Goal: Transaction & Acquisition: Obtain resource

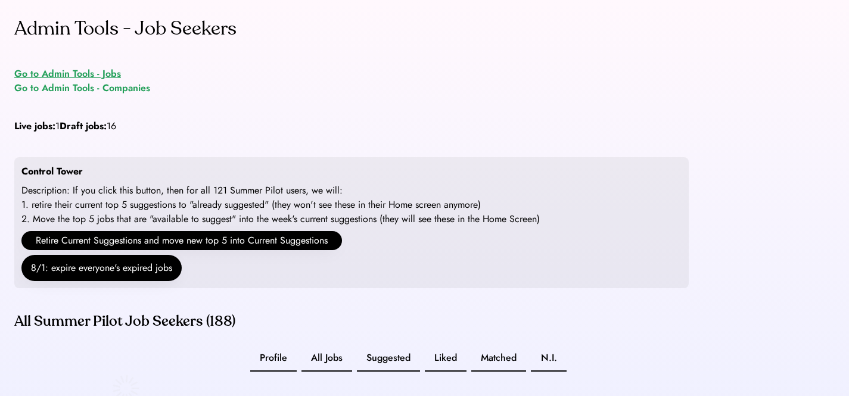
click at [93, 69] on div "Go to Admin Tools - Jobs" at bounding box center [67, 74] width 107 height 14
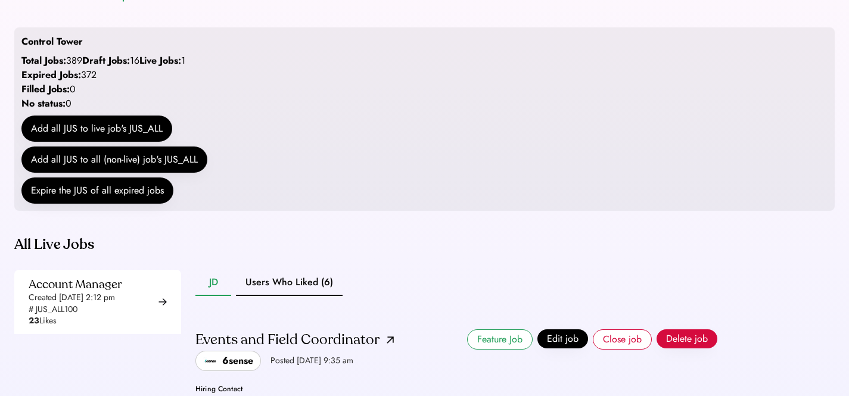
scroll to position [188, 0]
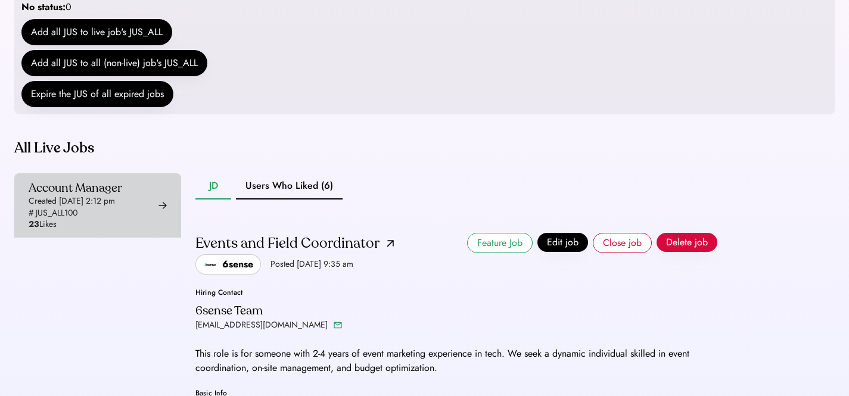
click at [99, 207] on div "Created Aug 6, 2025 2:12 pm" at bounding box center [72, 201] width 86 height 12
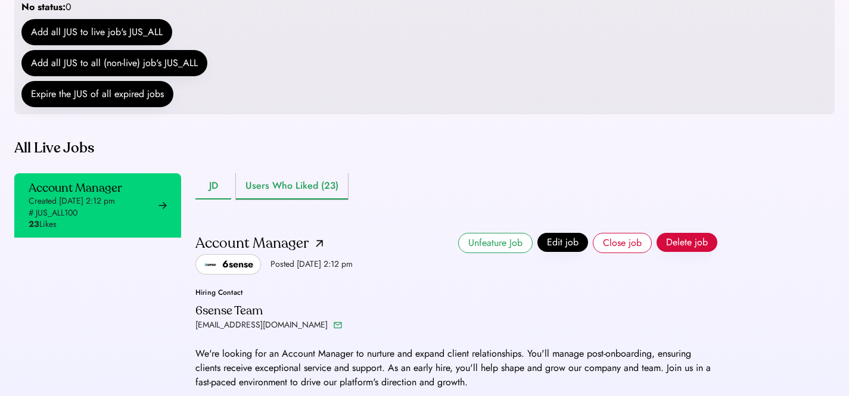
click at [282, 200] on button "Users Who Liked (23)" at bounding box center [292, 186] width 112 height 26
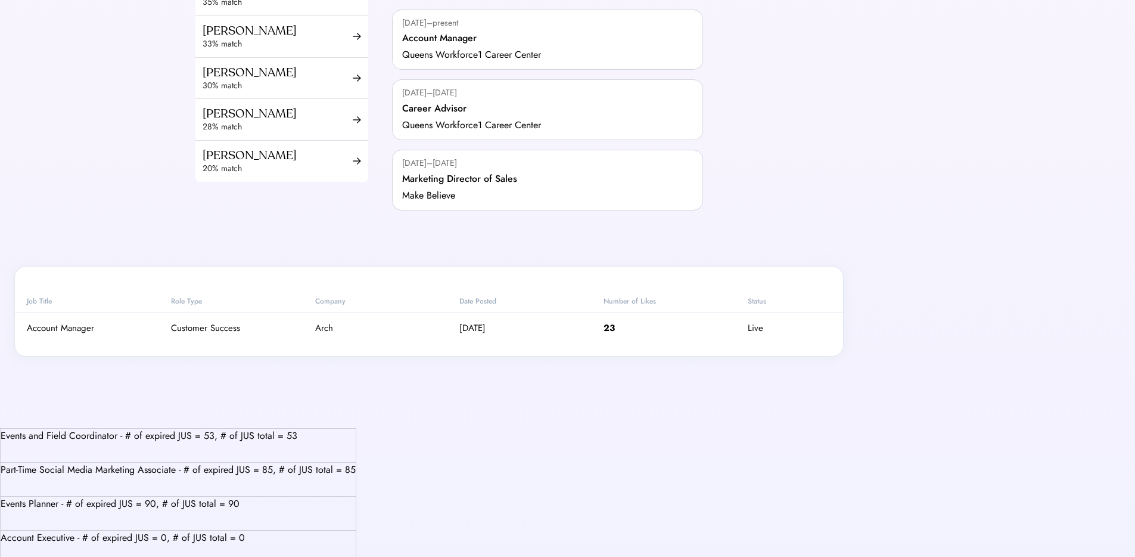
scroll to position [578, 0]
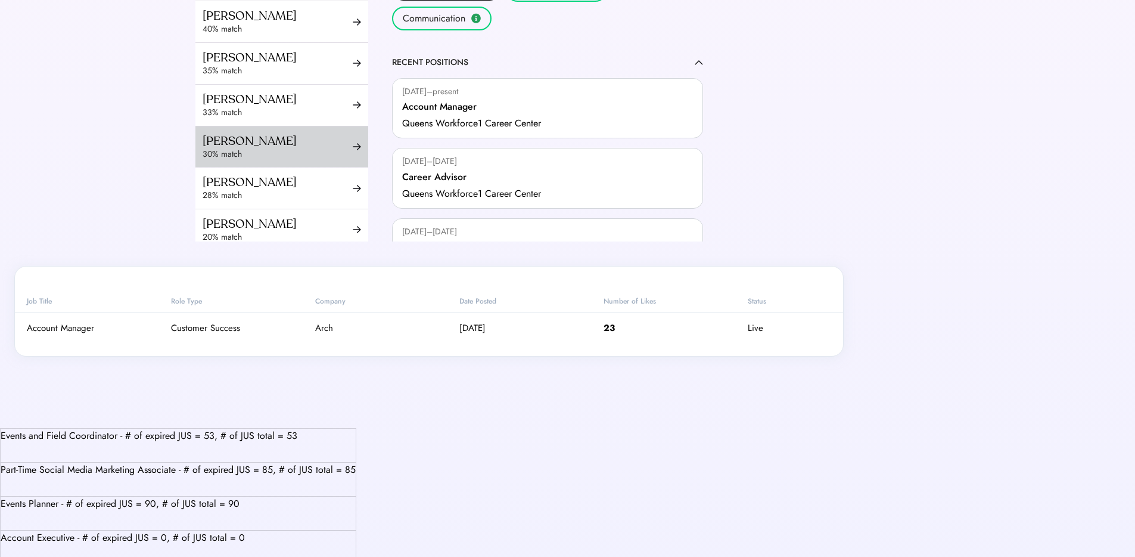
click at [277, 145] on div "Samuel Muchnik" at bounding box center [278, 140] width 150 height 15
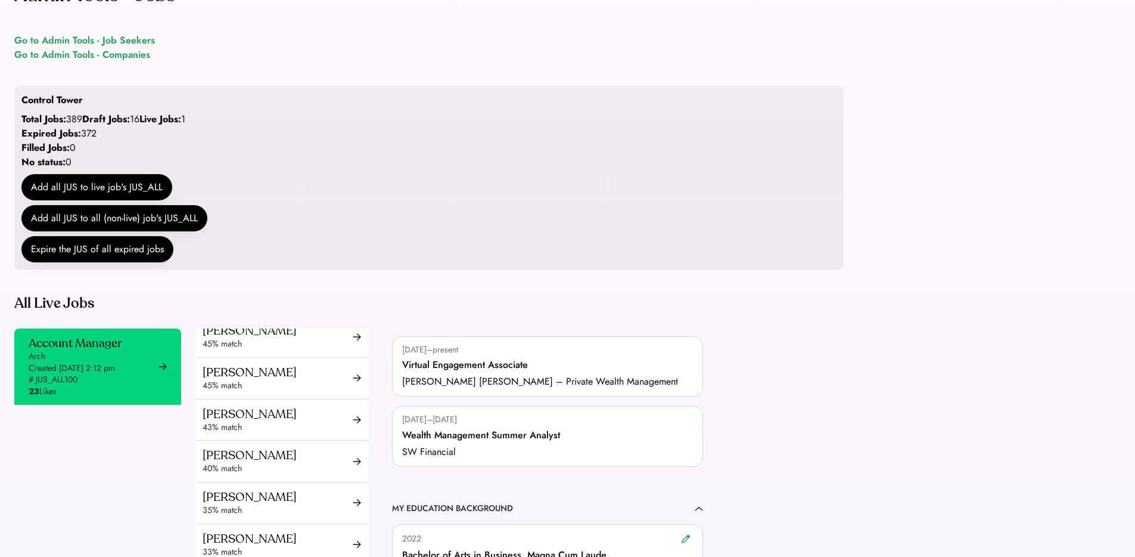
scroll to position [674, 0]
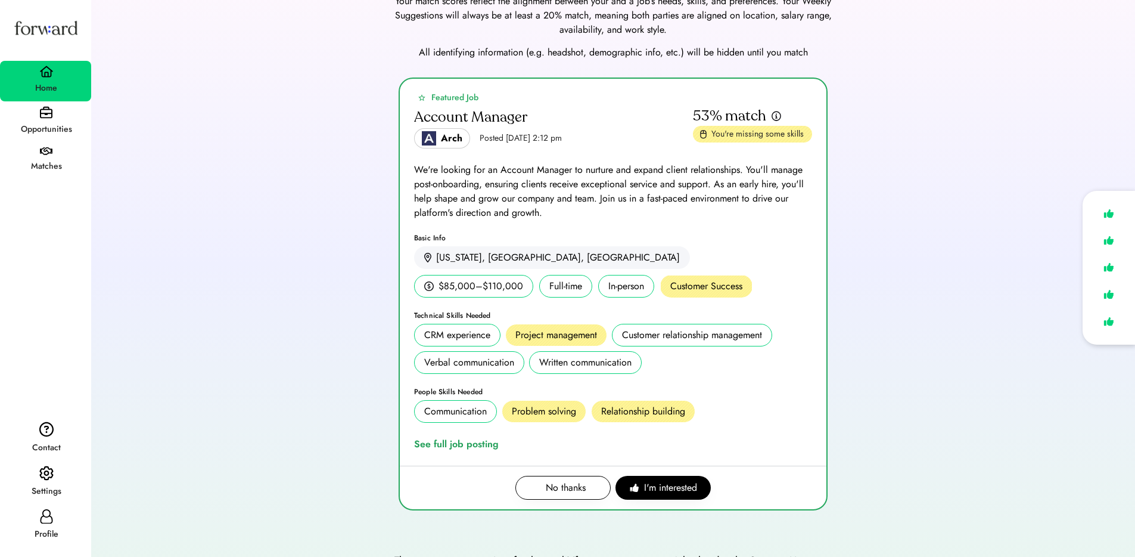
scroll to position [51, 0]
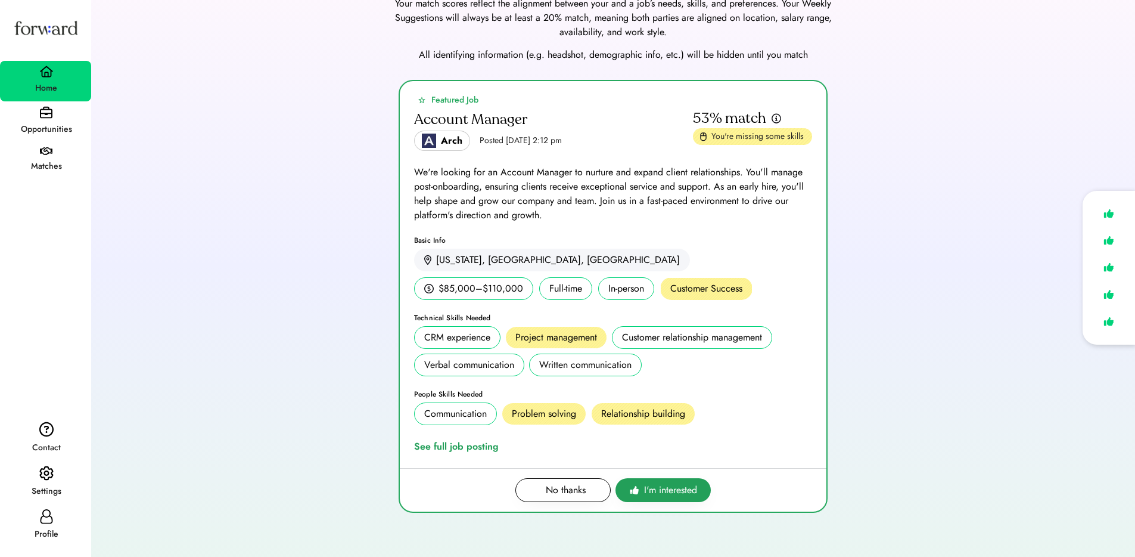
click at [661, 491] on span "I'm interested" at bounding box center [670, 490] width 53 height 14
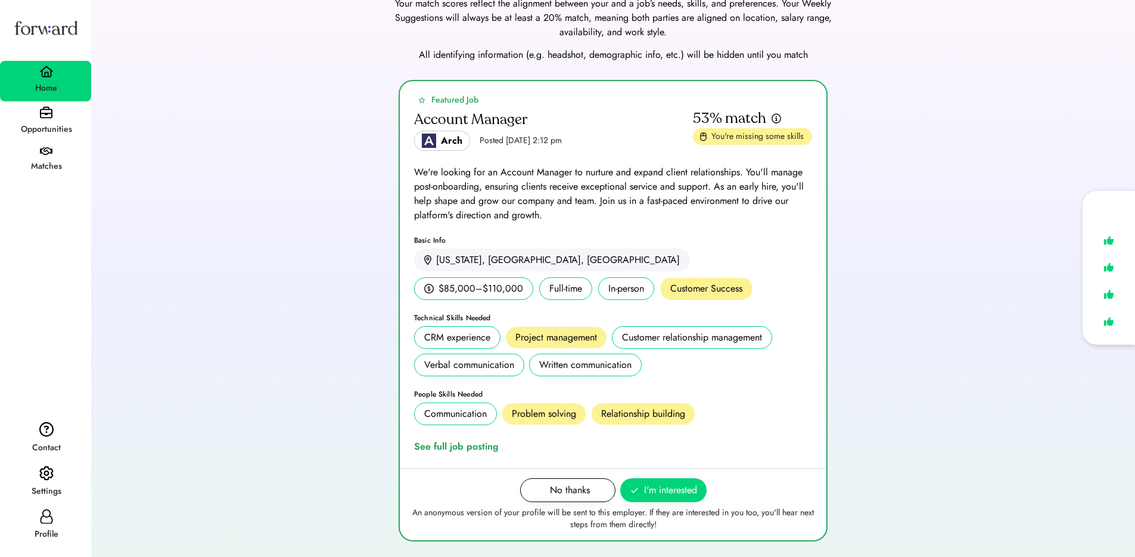
scroll to position [0, 0]
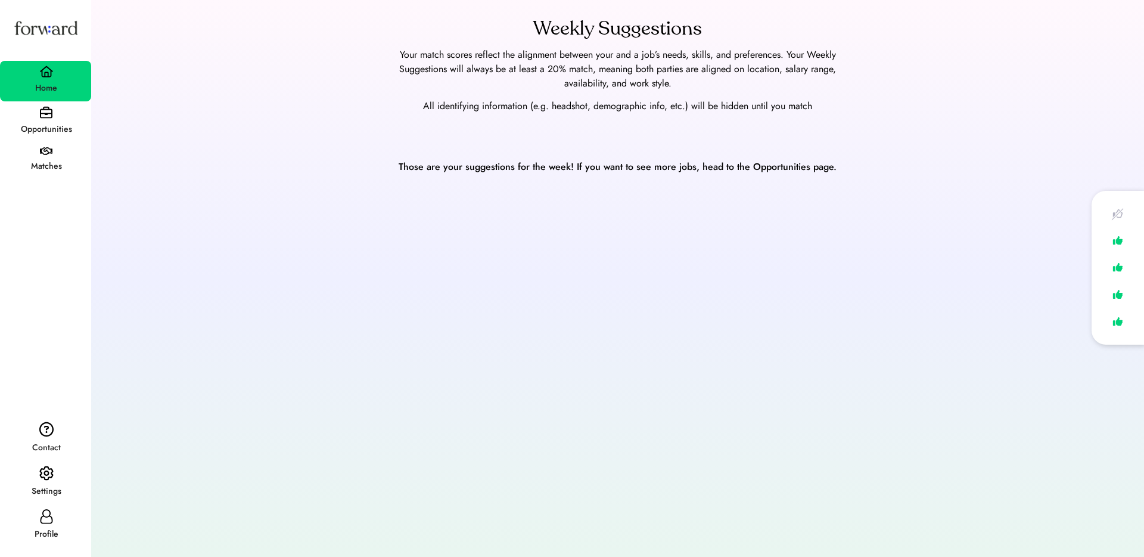
click at [38, 76] on div "Home" at bounding box center [45, 81] width 91 height 41
click at [40, 74] on img at bounding box center [46, 72] width 14 height 12
click at [54, 145] on div "Matches" at bounding box center [45, 160] width 91 height 37
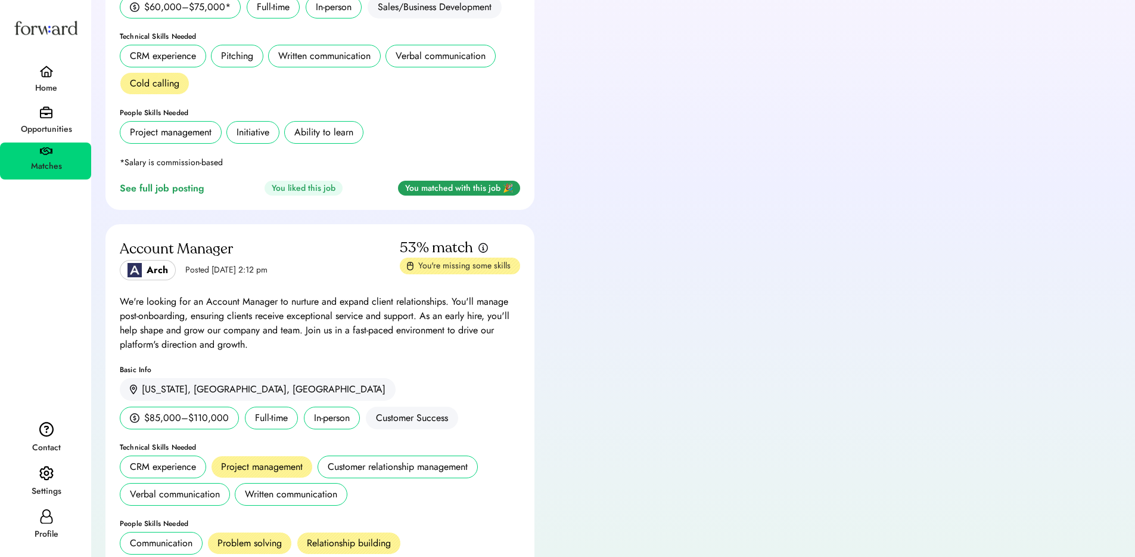
scroll to position [327, 0]
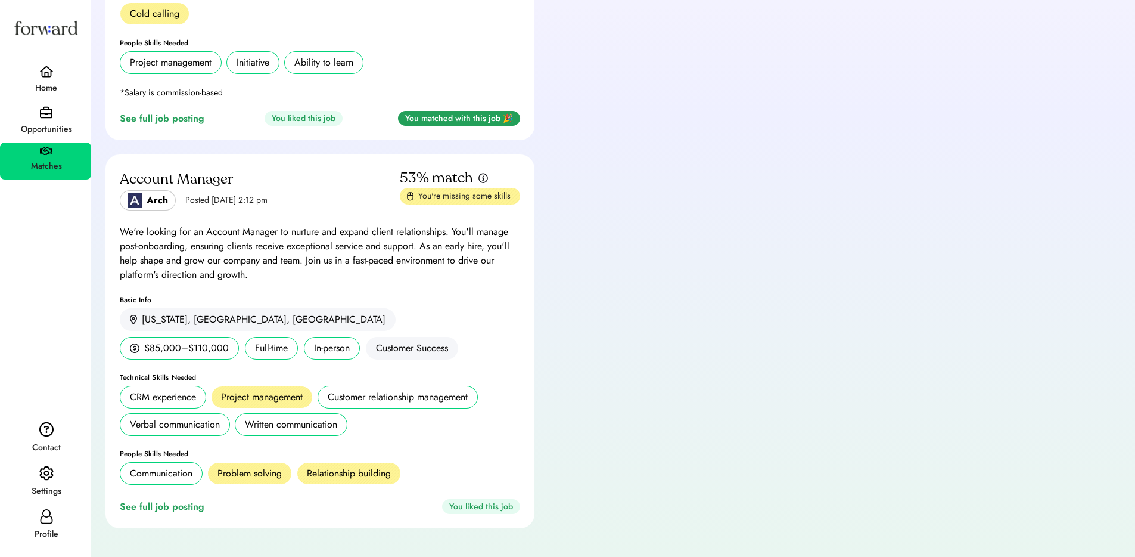
click at [74, 79] on div "Home" at bounding box center [46, 87] width 90 height 21
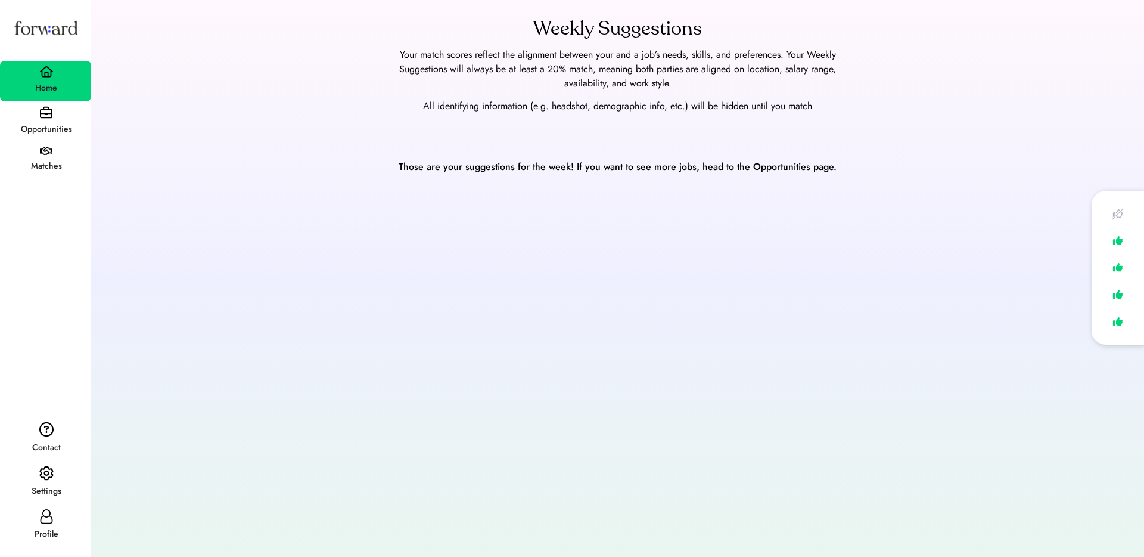
click at [44, 159] on div "Matches" at bounding box center [46, 166] width 90 height 21
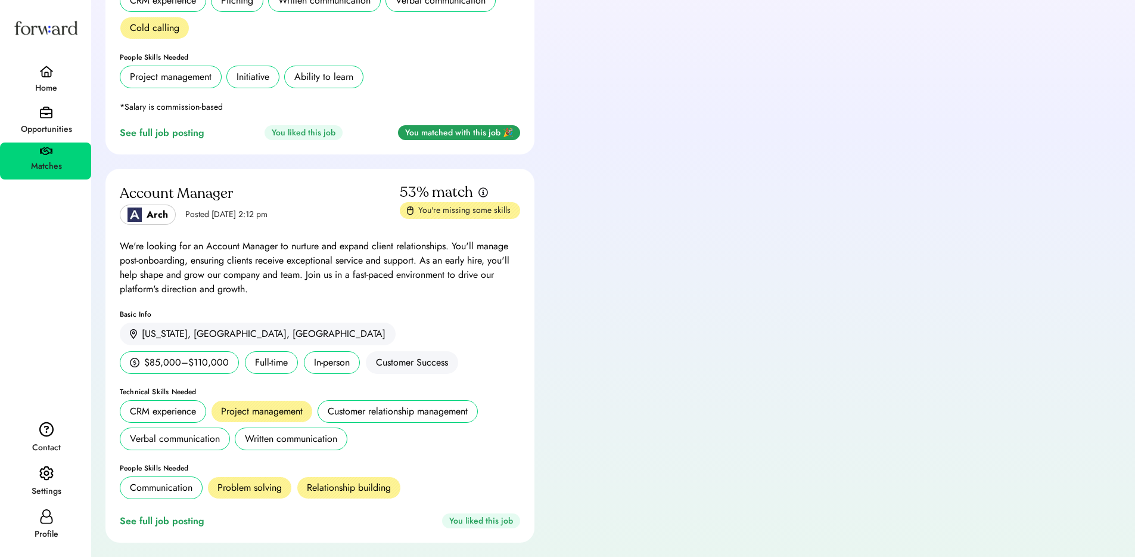
scroll to position [327, 0]
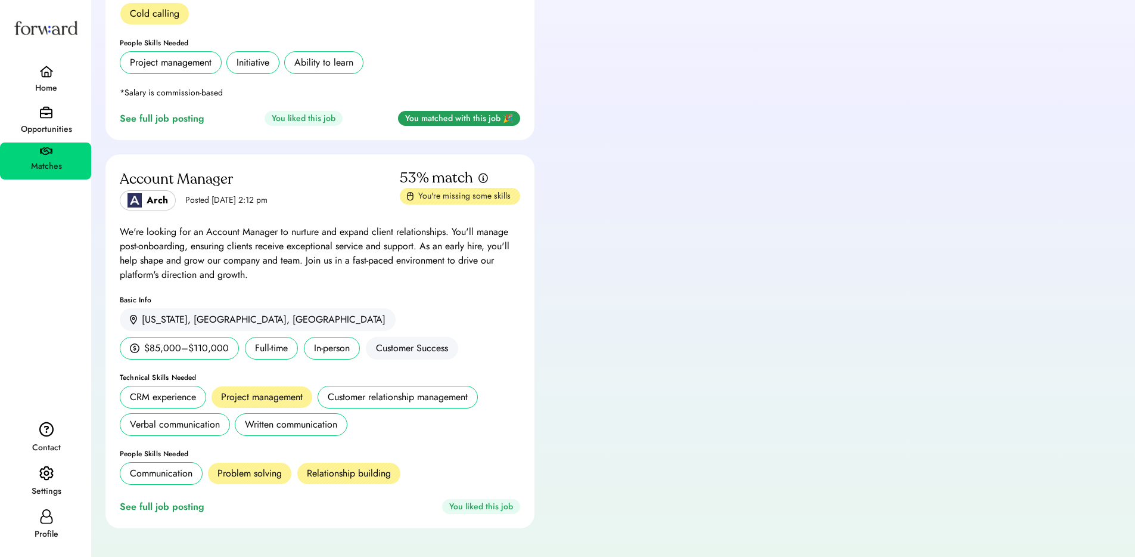
click at [495, 503] on div "You liked this job" at bounding box center [481, 506] width 78 height 15
click at [193, 176] on div "Account Manager" at bounding box center [258, 179] width 277 height 19
click at [158, 508] on div "See full job posting" at bounding box center [164, 506] width 89 height 14
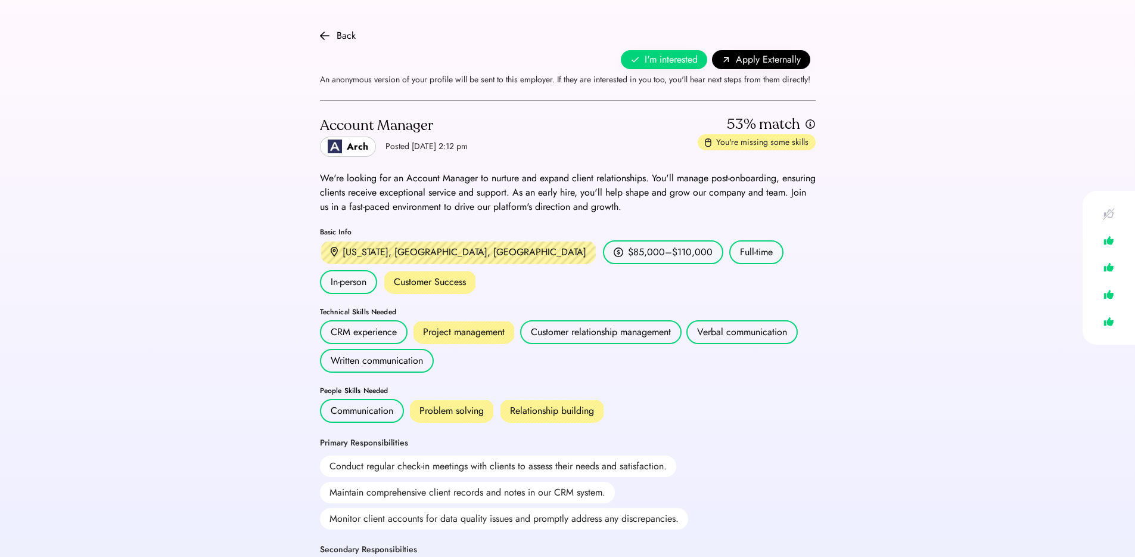
click at [666, 54] on span "I'm interested" at bounding box center [671, 59] width 53 height 14
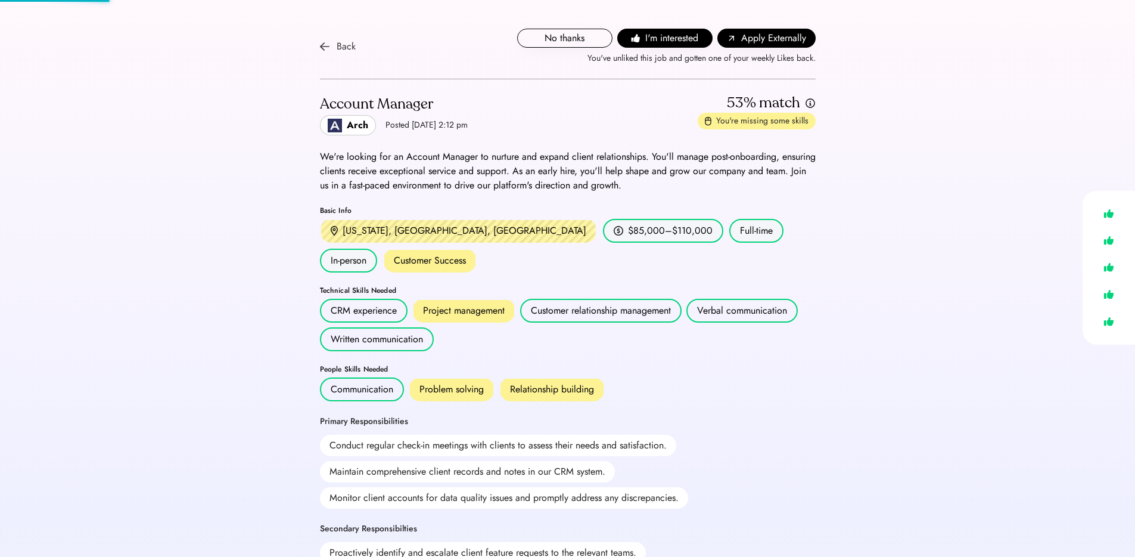
click at [337, 49] on div "Back" at bounding box center [346, 46] width 19 height 14
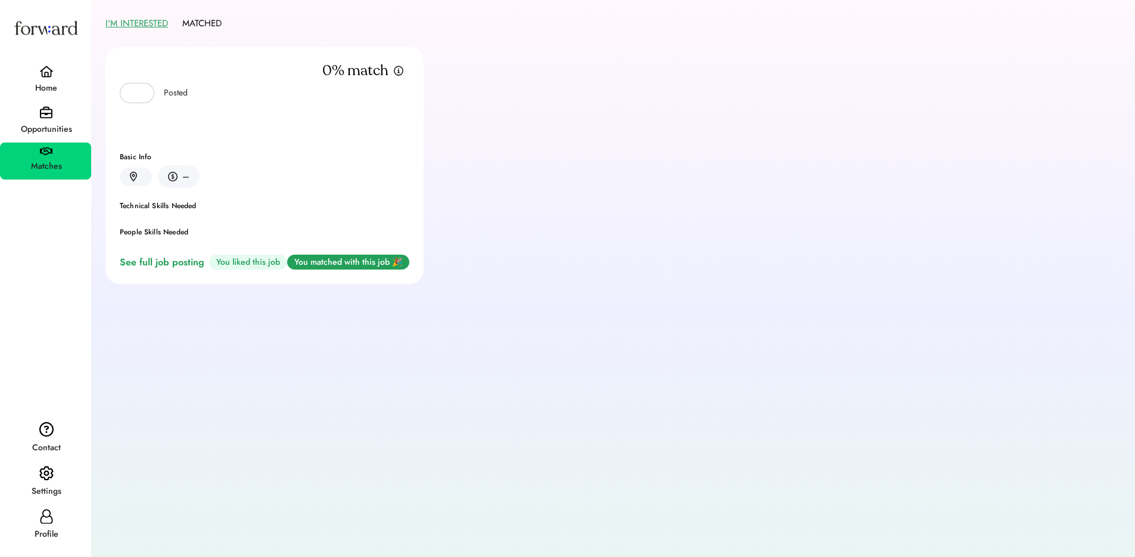
scroll to position [61, 0]
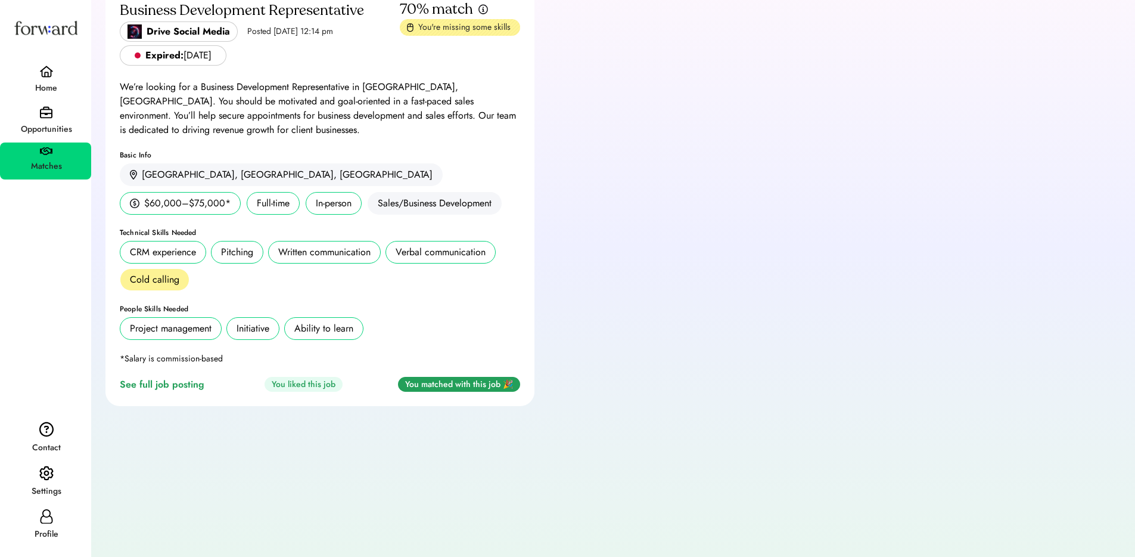
click at [48, 81] on div "Home" at bounding box center [46, 88] width 90 height 14
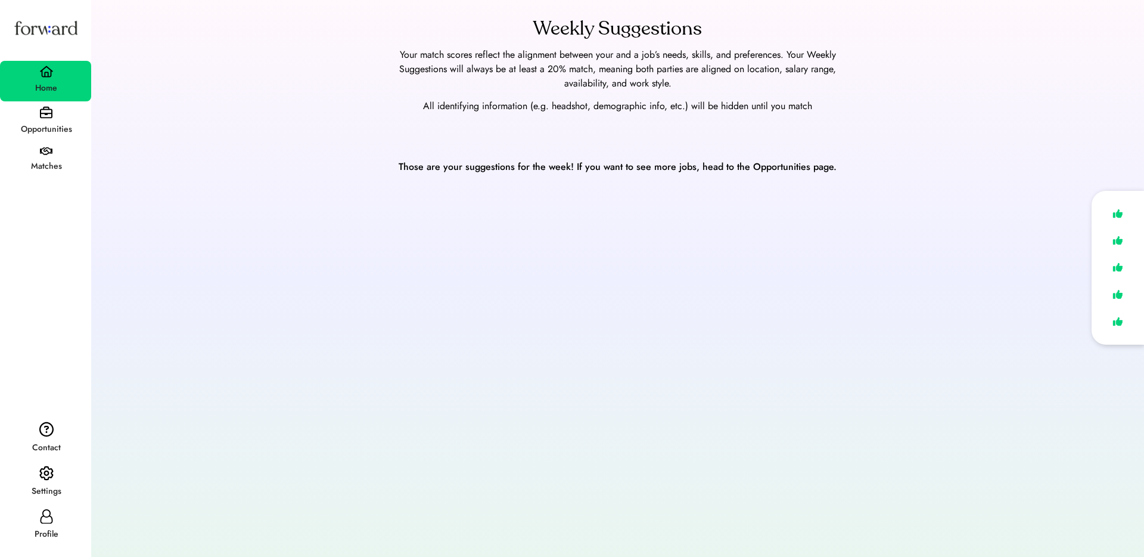
click at [57, 133] on div "Opportunities" at bounding box center [46, 129] width 90 height 14
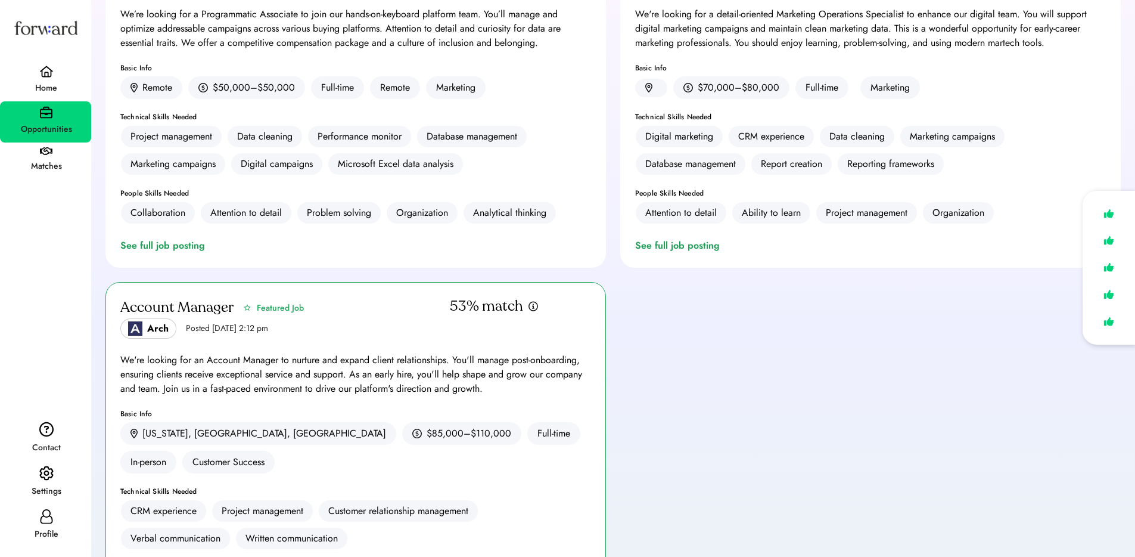
scroll to position [374, 0]
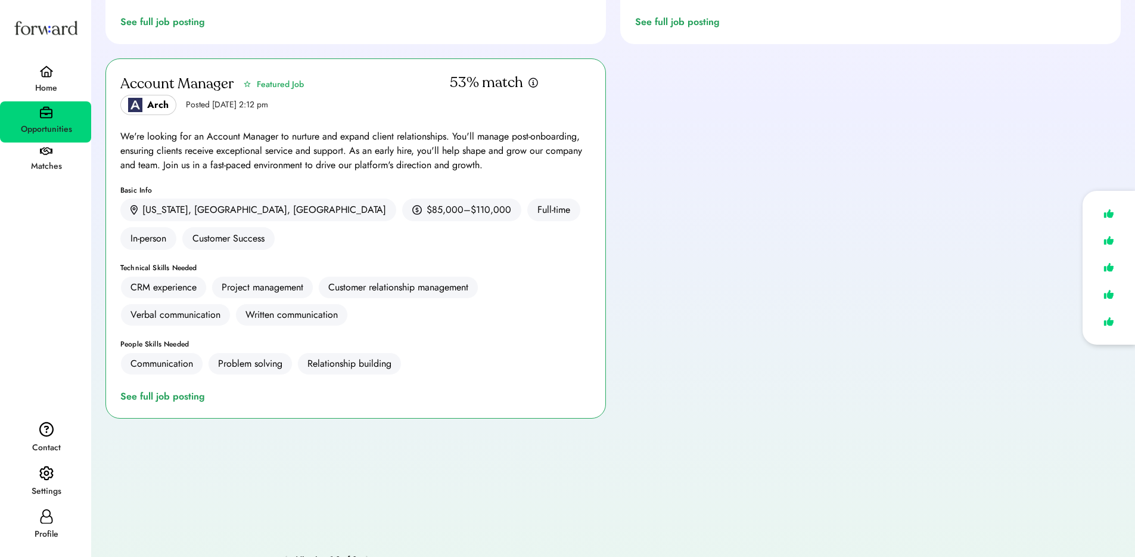
click at [63, 80] on div "Home" at bounding box center [46, 87] width 90 height 21
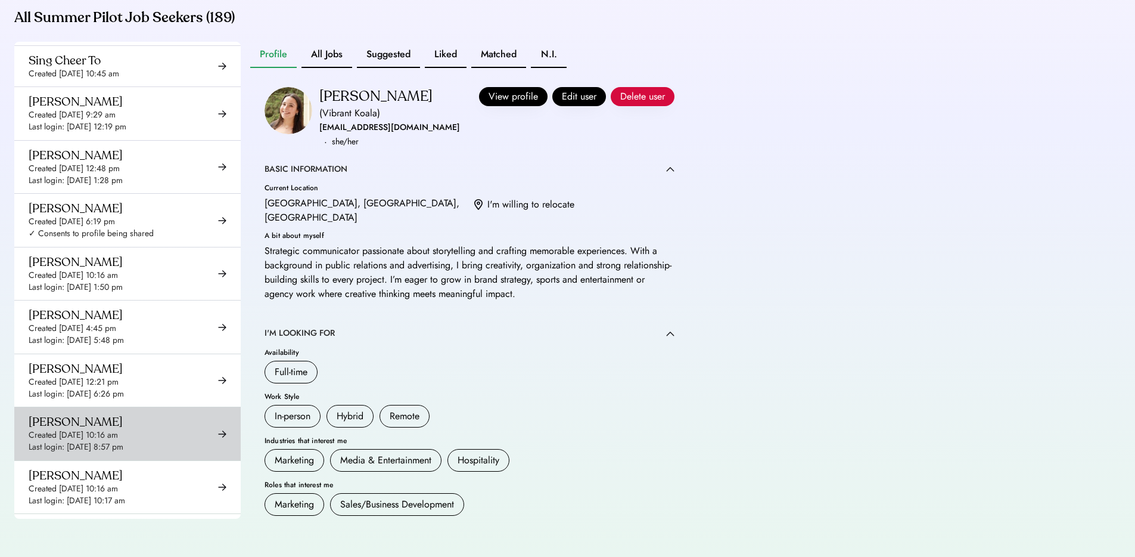
scroll to position [8202, 0]
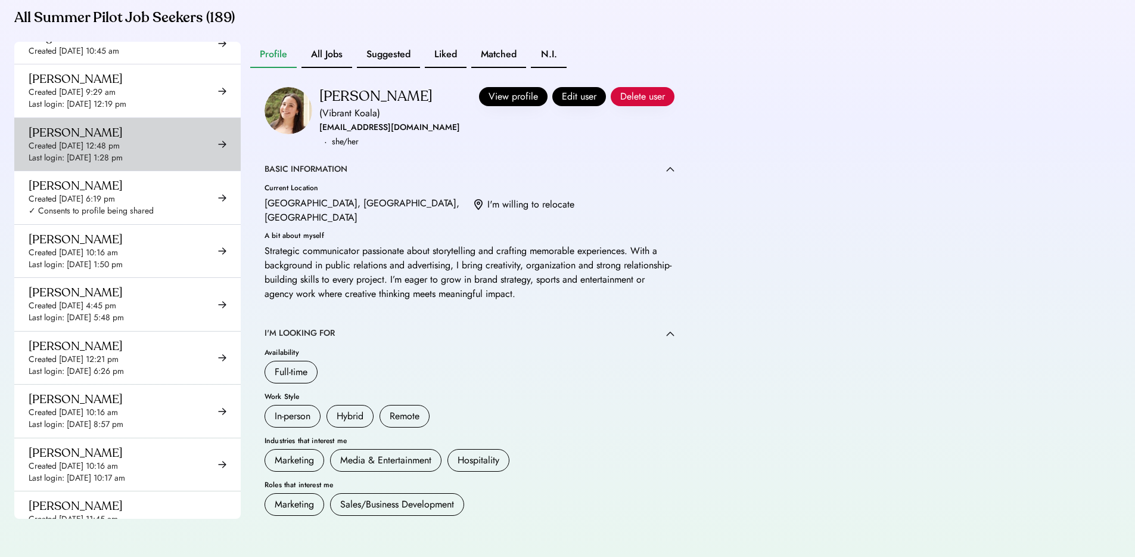
click at [95, 152] on div "Last login: Jul 29, 2025 1:28 pm" at bounding box center [76, 158] width 94 height 12
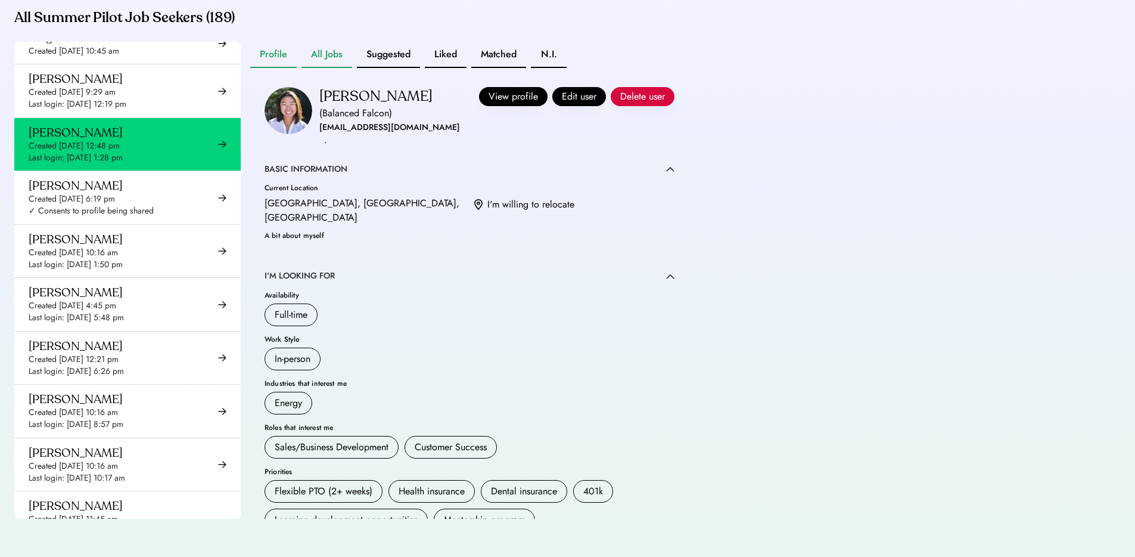
click at [335, 59] on button "All Jobs" at bounding box center [327, 55] width 51 height 26
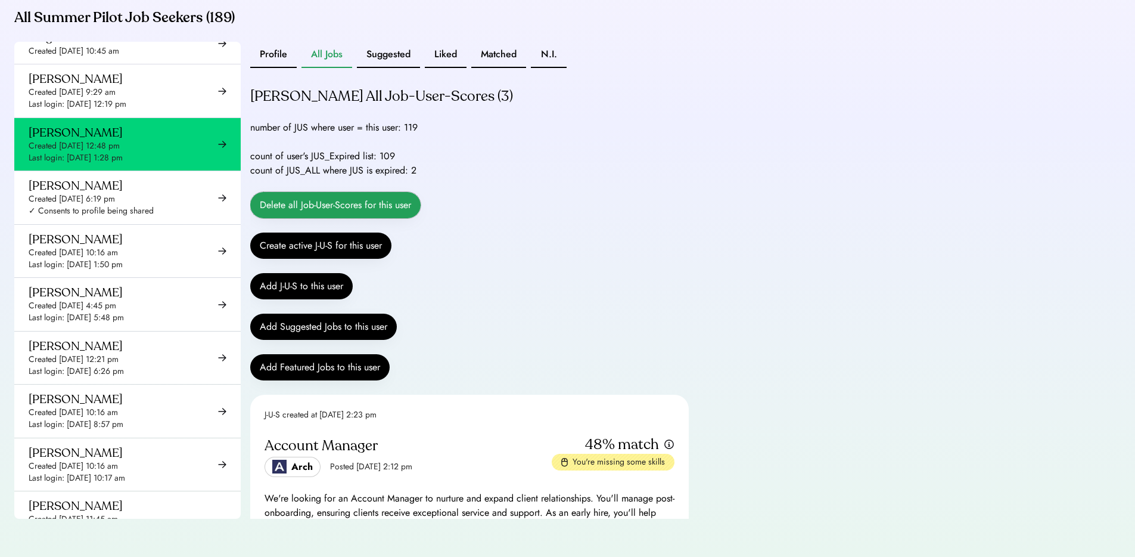
click at [374, 207] on button "Delete all Job-User-Scores for this user" at bounding box center [335, 205] width 170 height 26
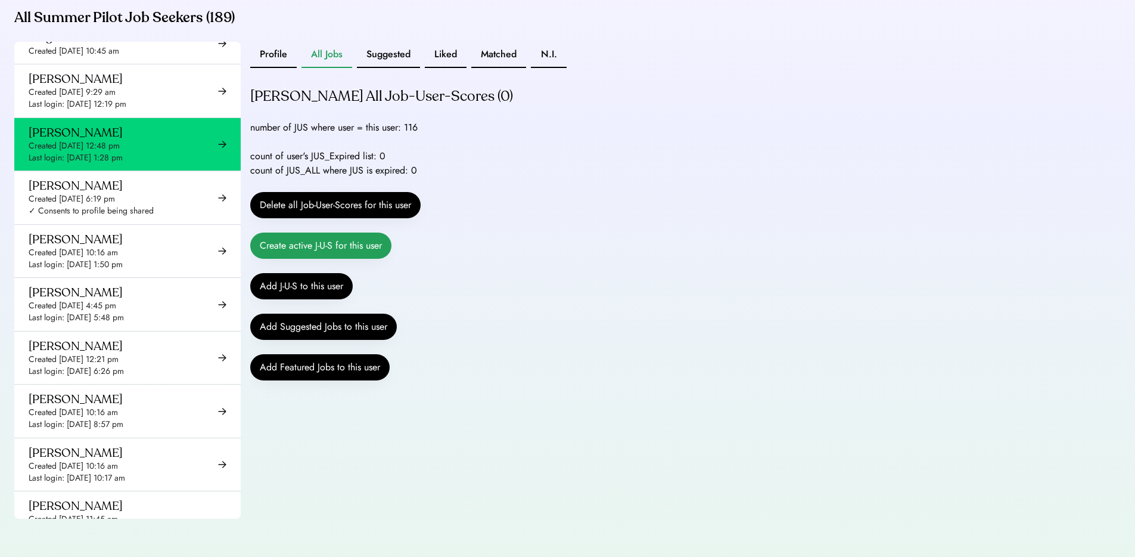
click at [362, 244] on button "Create active J-U-S for this user" at bounding box center [320, 245] width 141 height 26
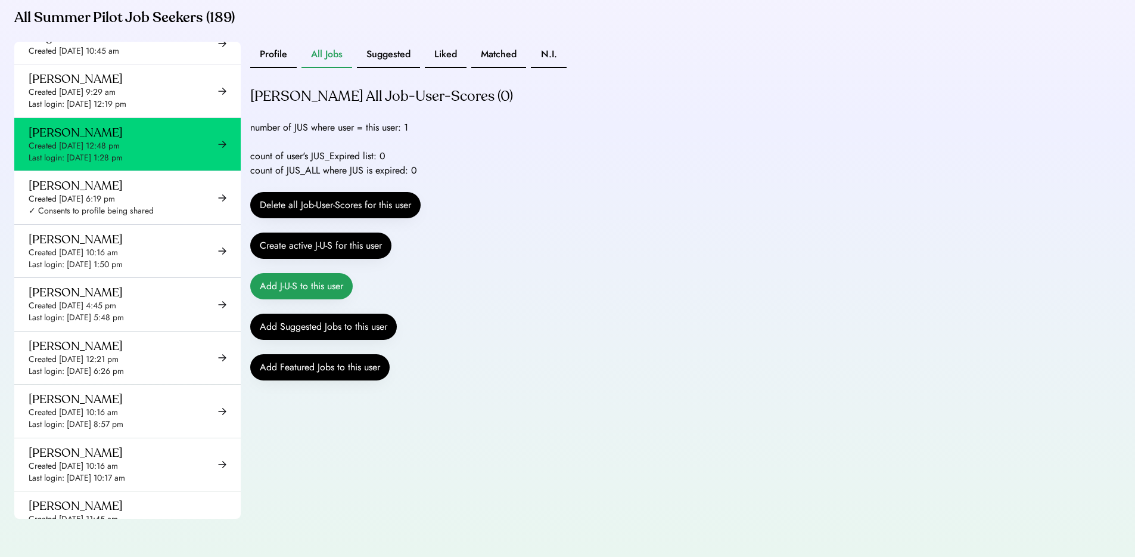
click at [288, 287] on button "Add J-U-S to this user" at bounding box center [301, 286] width 103 height 26
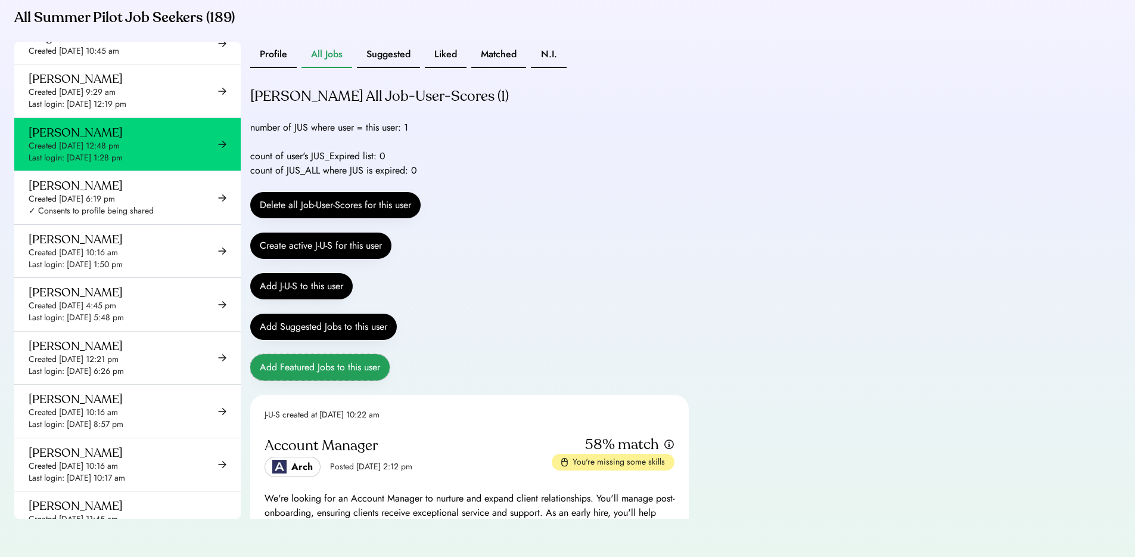
click at [370, 375] on button "Add Featured Jobs to this user" at bounding box center [319, 367] width 139 height 26
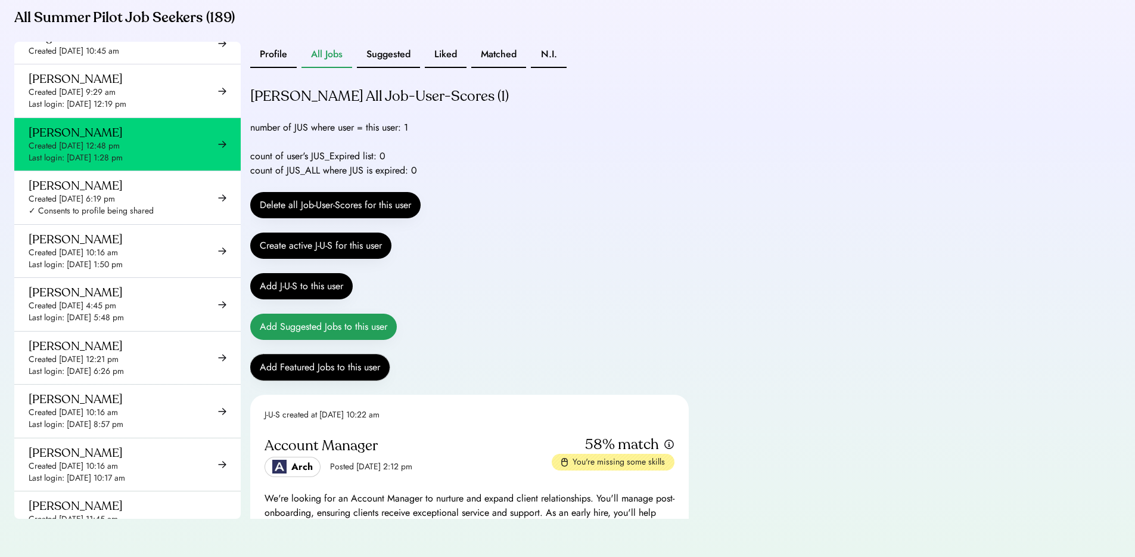
click at [338, 334] on button "Add Suggested Jobs to this user" at bounding box center [323, 326] width 147 height 26
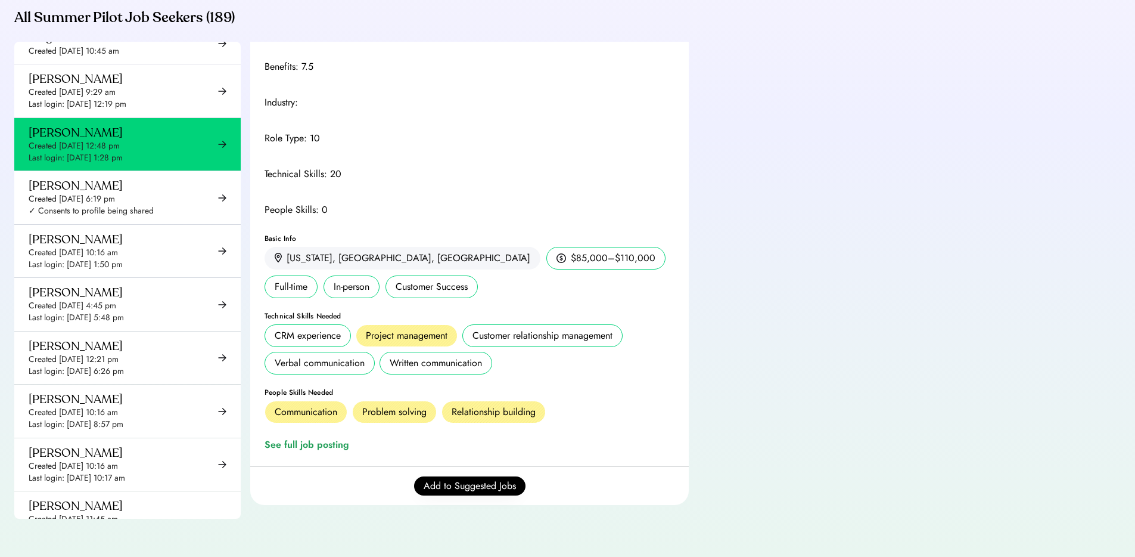
scroll to position [679, 0]
click at [459, 486] on button "Add to Suggested Jobs" at bounding box center [469, 485] width 111 height 19
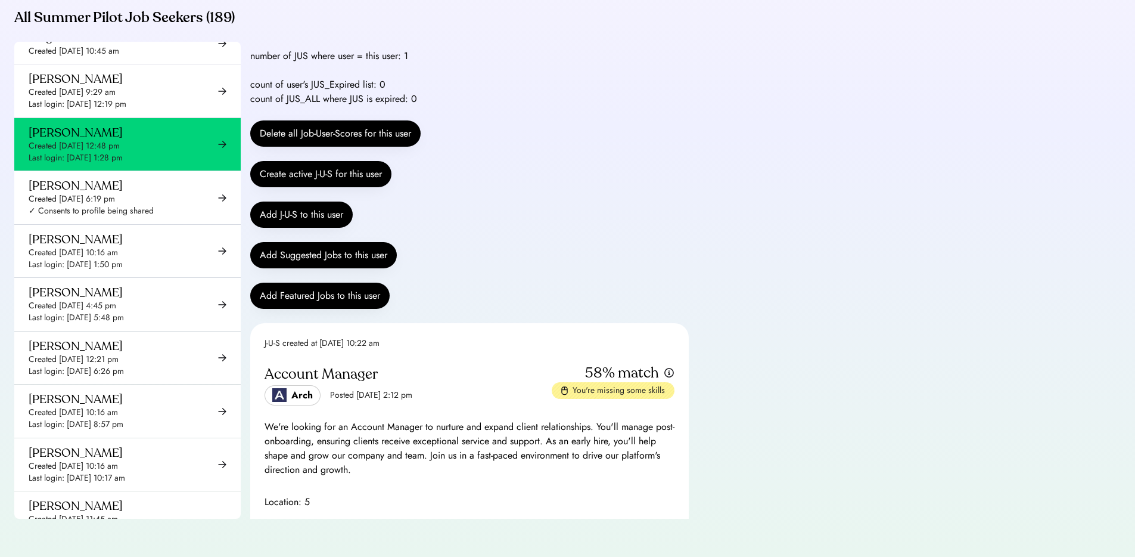
scroll to position [0, 0]
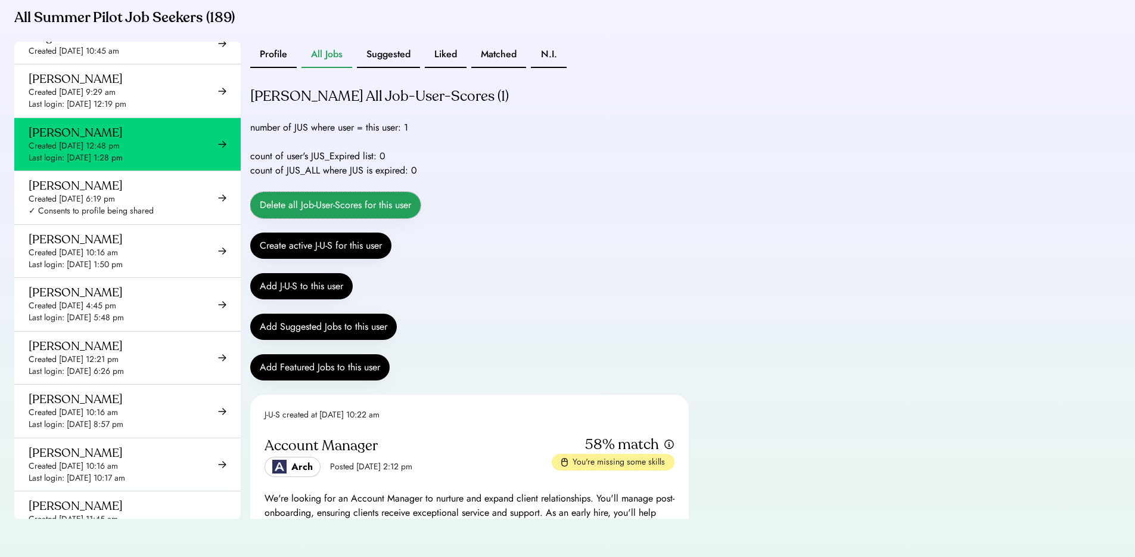
click at [340, 206] on button "Delete all Job-User-Scores for this user" at bounding box center [335, 205] width 170 height 26
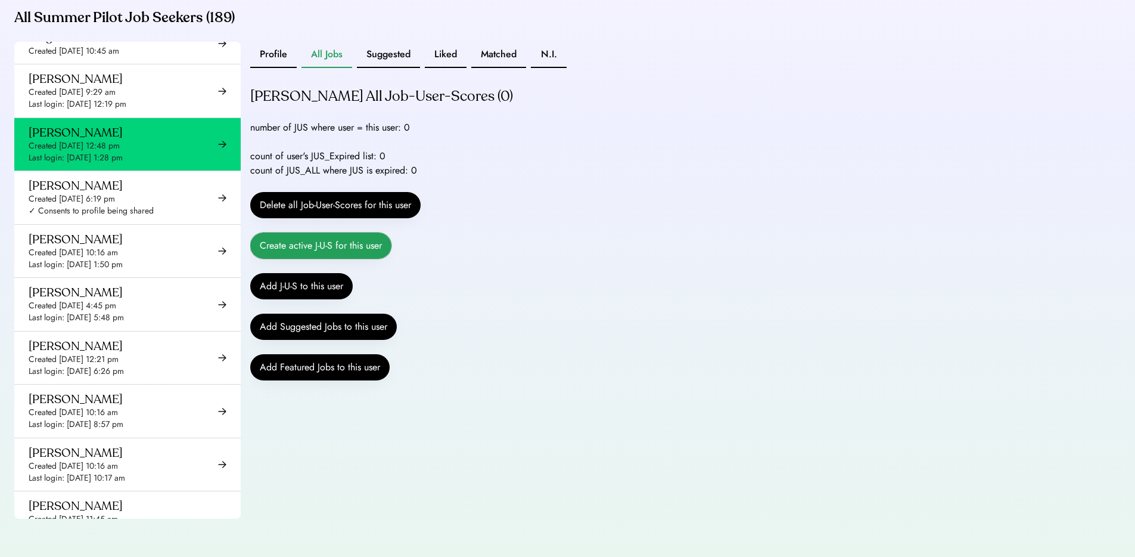
click at [324, 246] on button "Create active J-U-S for this user" at bounding box center [320, 245] width 141 height 26
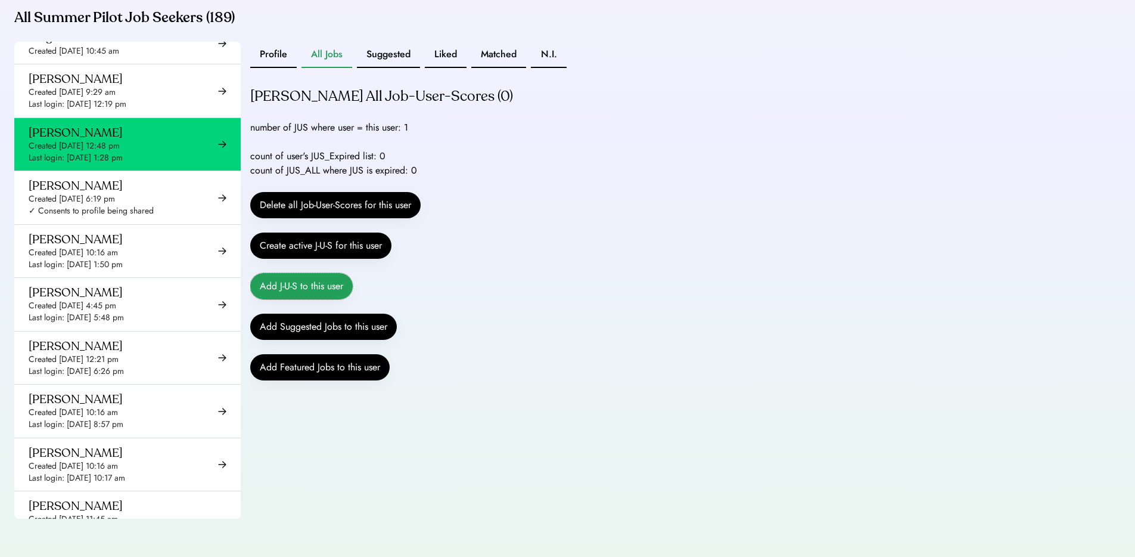
click at [319, 284] on button "Add J-U-S to this user" at bounding box center [301, 286] width 103 height 26
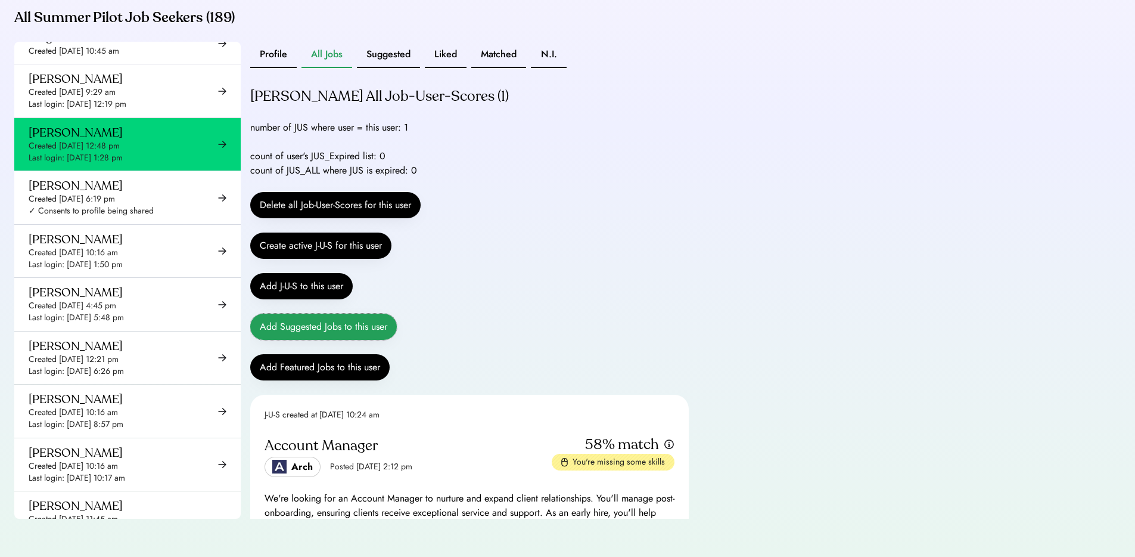
click at [352, 327] on button "Add Suggested Jobs to this user" at bounding box center [323, 326] width 147 height 26
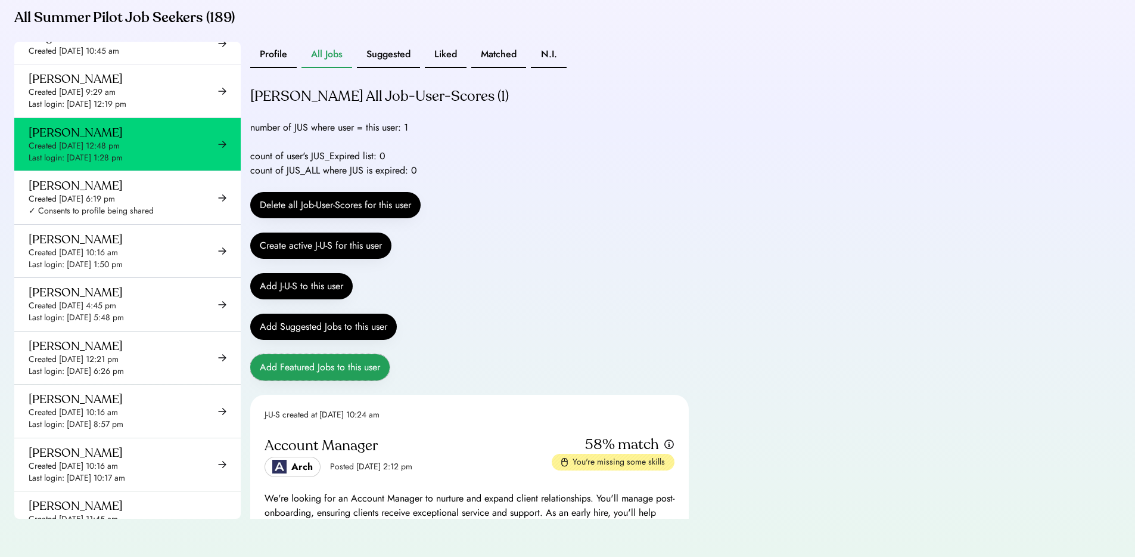
click at [326, 365] on button "Add Featured Jobs to this user" at bounding box center [319, 367] width 139 height 26
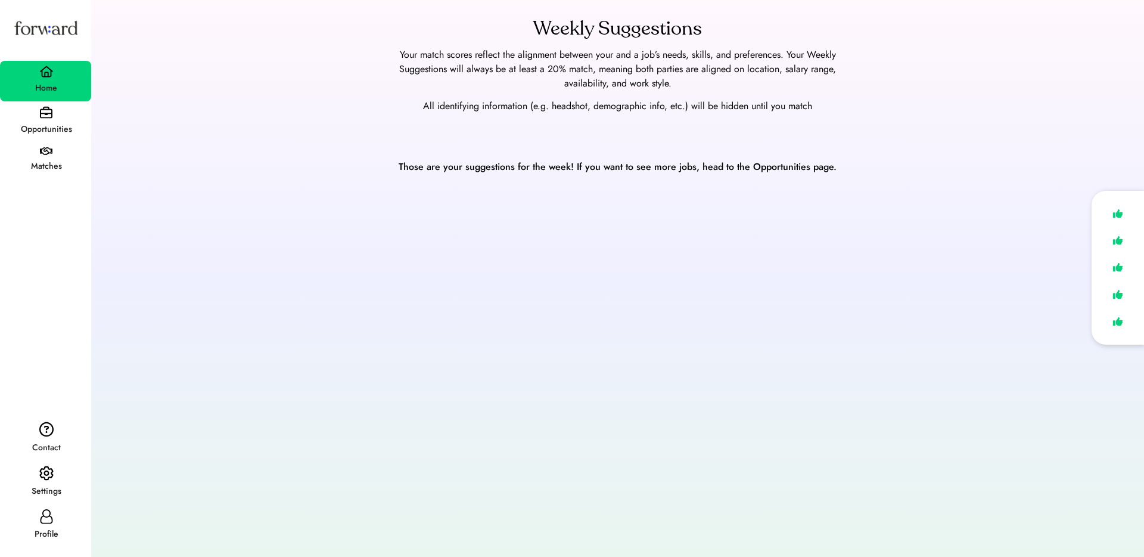
click at [49, 122] on div "Opportunities" at bounding box center [46, 129] width 90 height 14
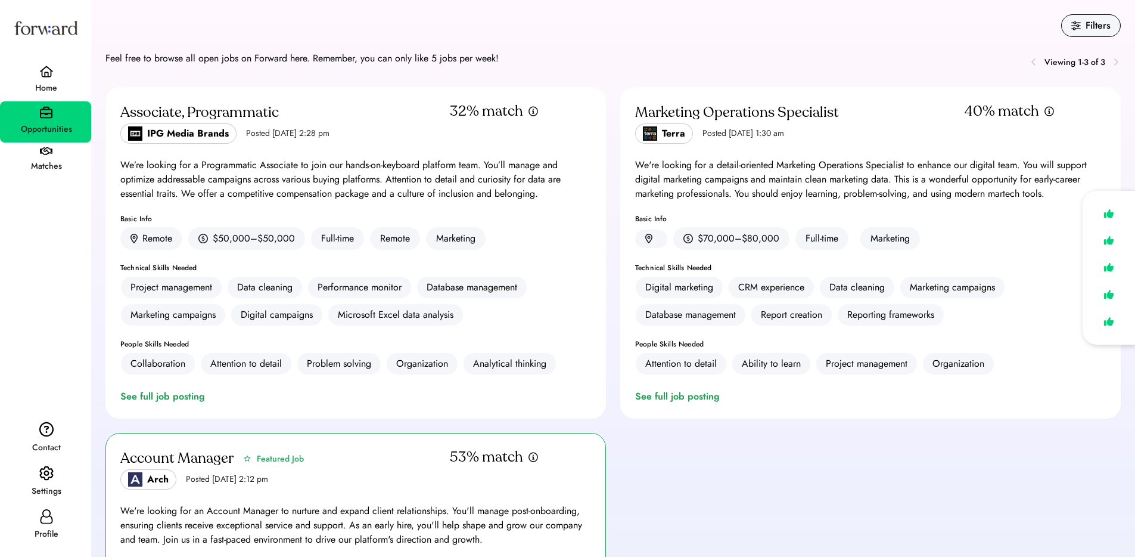
click at [49, 80] on div "Home" at bounding box center [46, 87] width 90 height 21
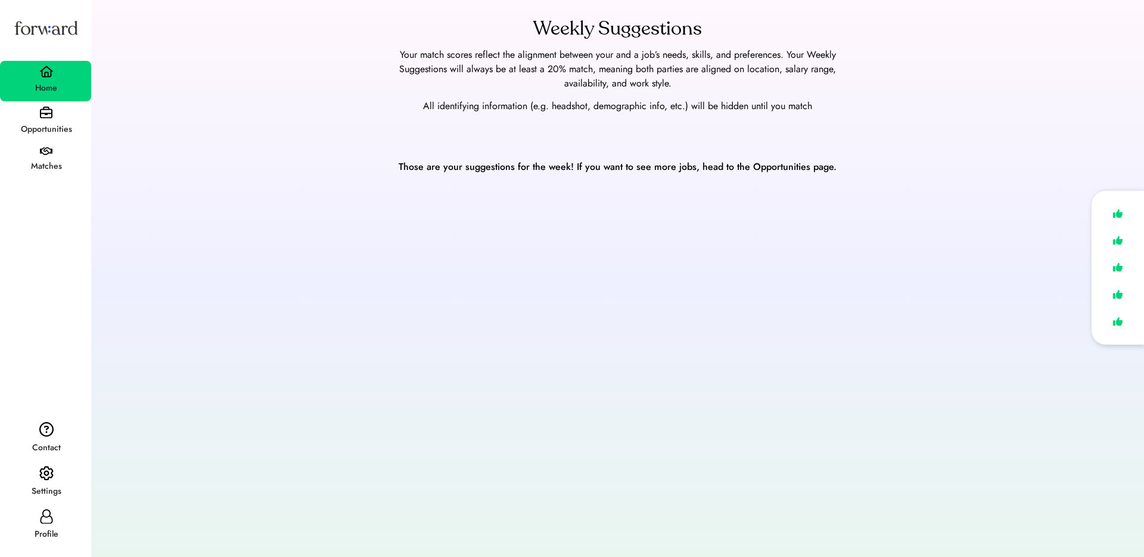
click at [64, 127] on div "Opportunities" at bounding box center [46, 129] width 90 height 14
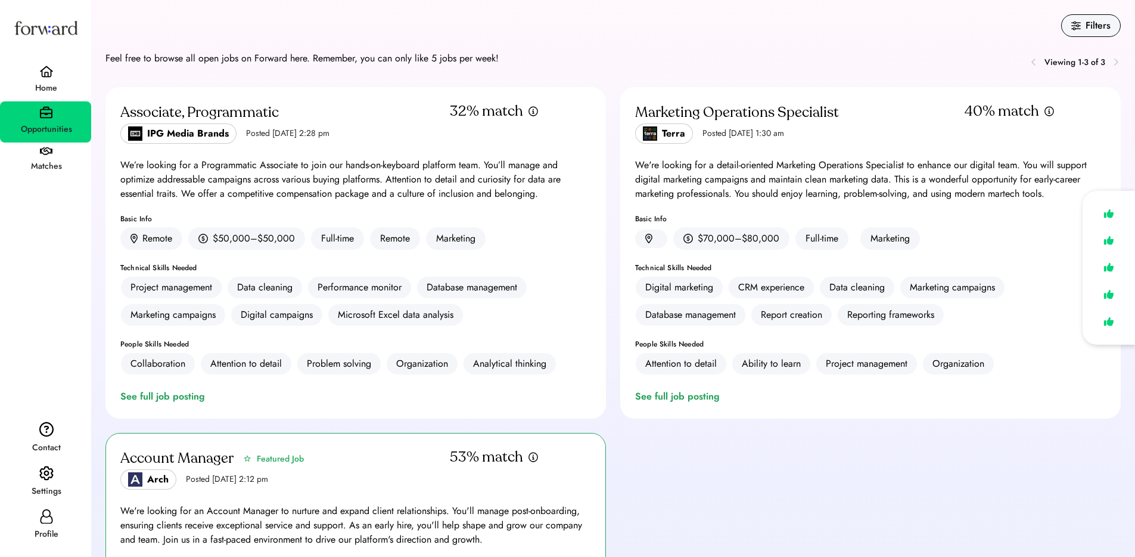
click at [32, 73] on div "Home" at bounding box center [45, 81] width 91 height 41
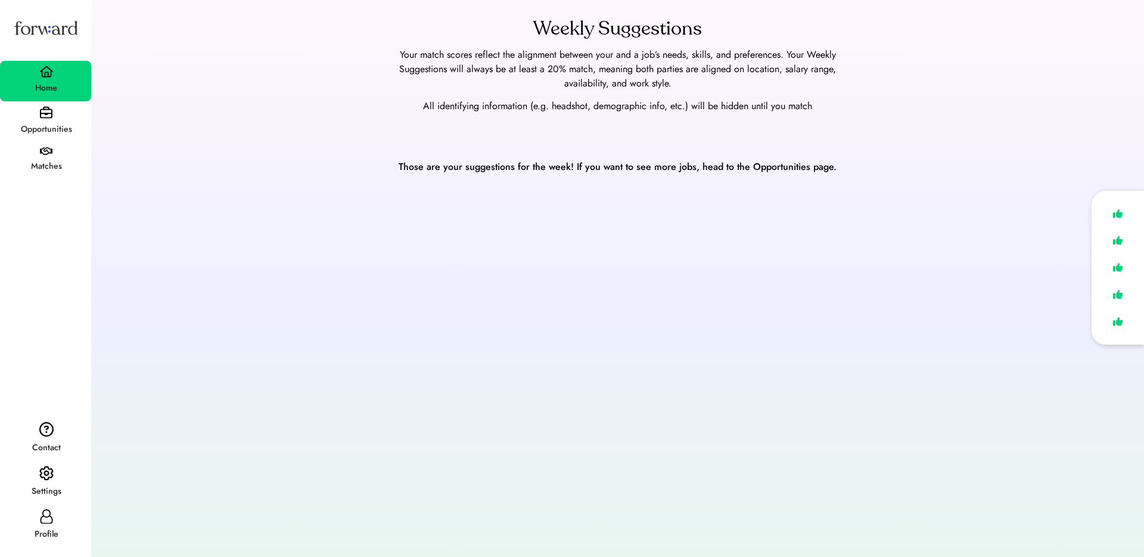
click at [51, 76] on img at bounding box center [46, 72] width 14 height 12
click at [45, 522] on icon at bounding box center [46, 516] width 14 height 14
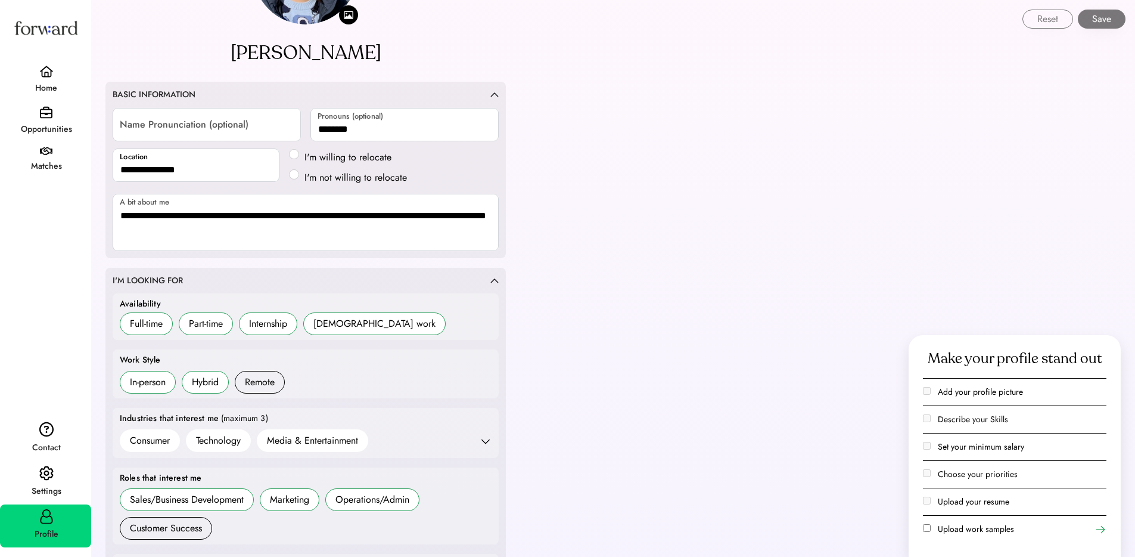
scroll to position [246, 0]
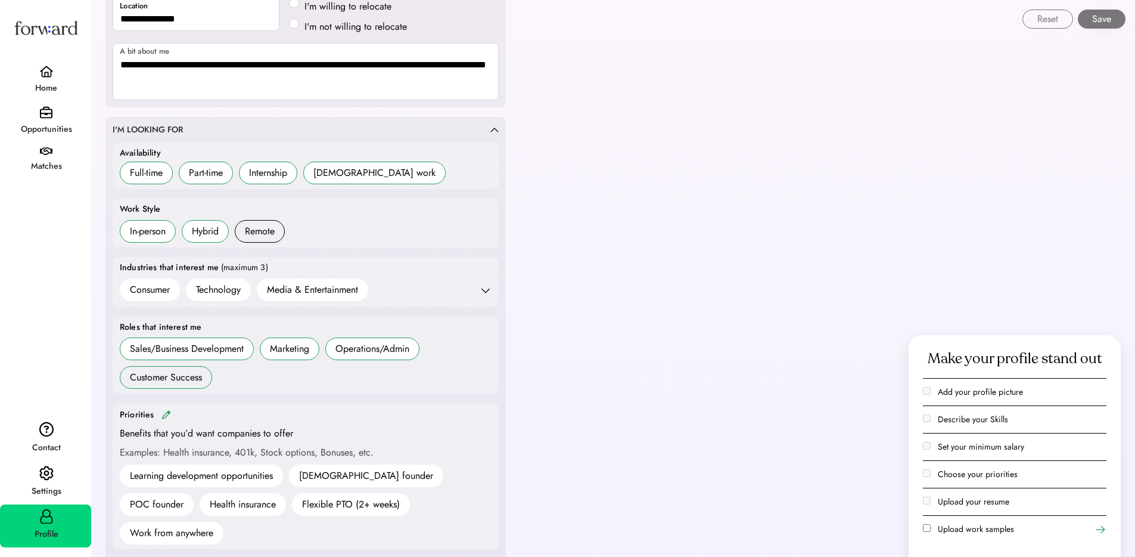
click at [167, 377] on div "Customer Success" at bounding box center [166, 377] width 72 height 14
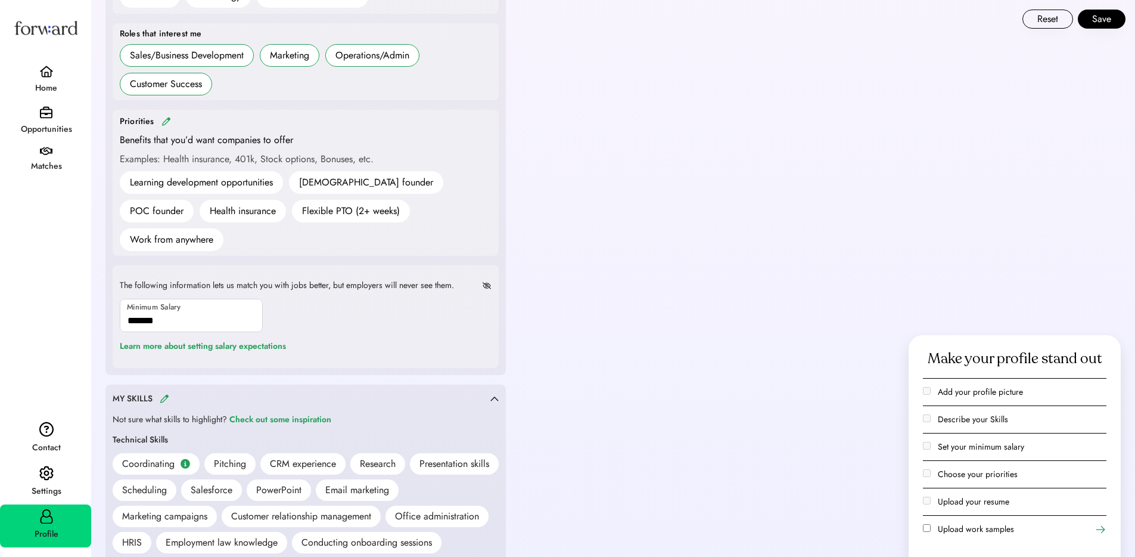
scroll to position [458, 0]
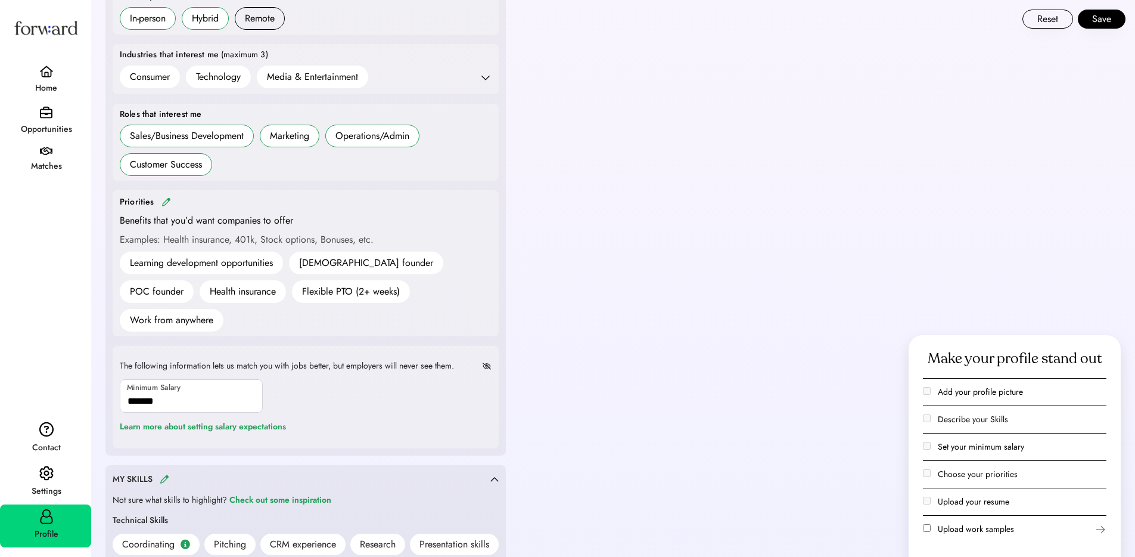
click at [51, 76] on img at bounding box center [46, 72] width 14 height 12
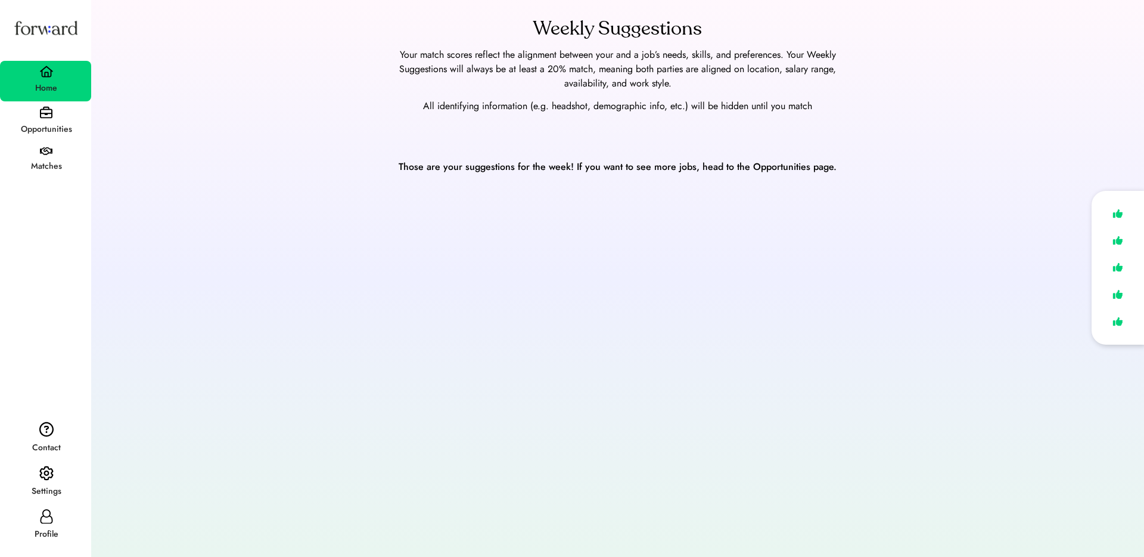
click at [41, 120] on div "Opportunities" at bounding box center [46, 129] width 90 height 21
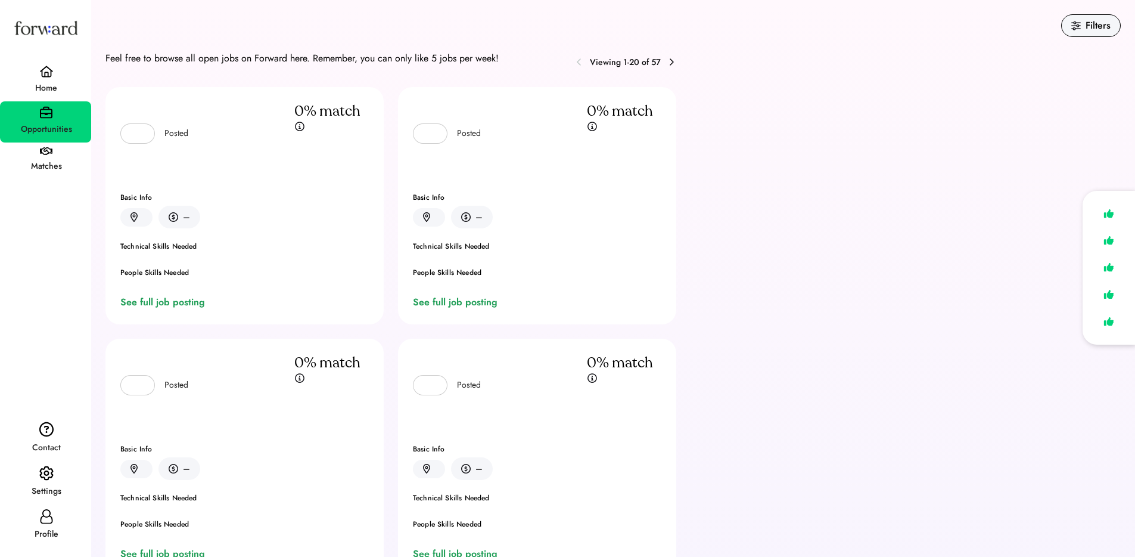
click at [57, 86] on div "Home" at bounding box center [46, 88] width 90 height 14
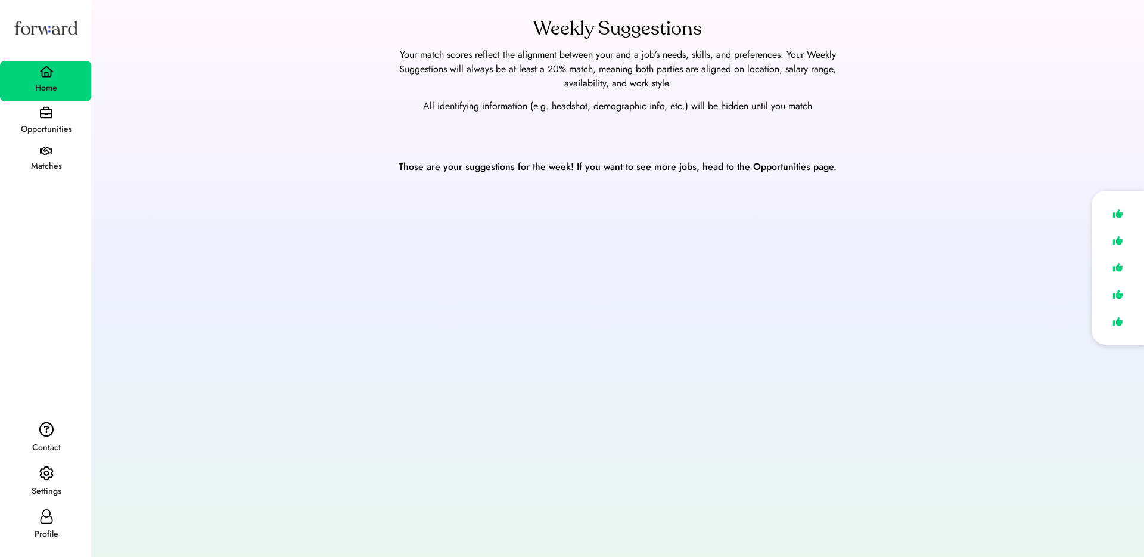
click at [49, 127] on div "Opportunities" at bounding box center [46, 129] width 90 height 14
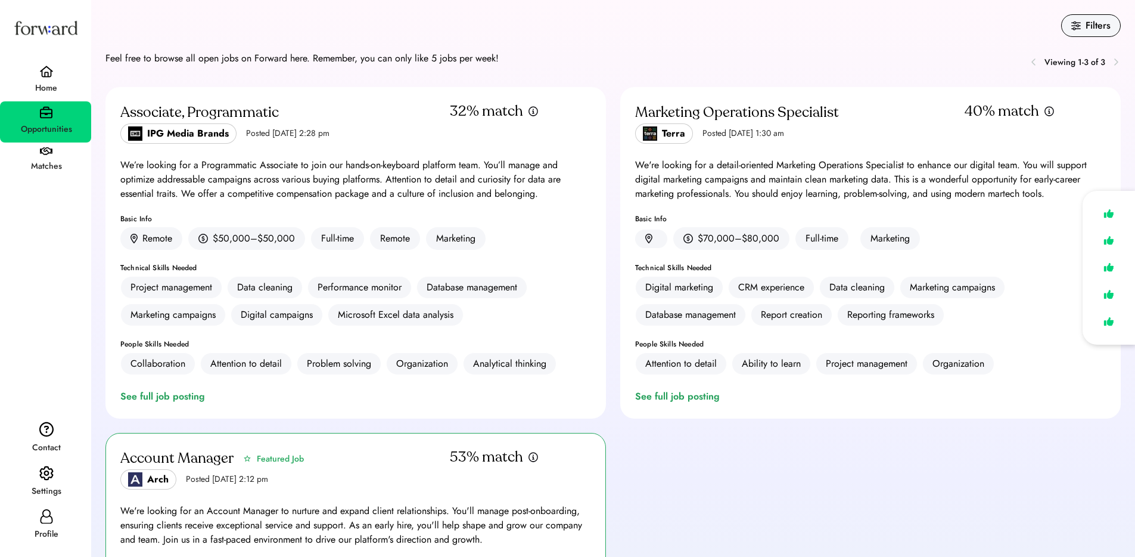
scroll to position [374, 0]
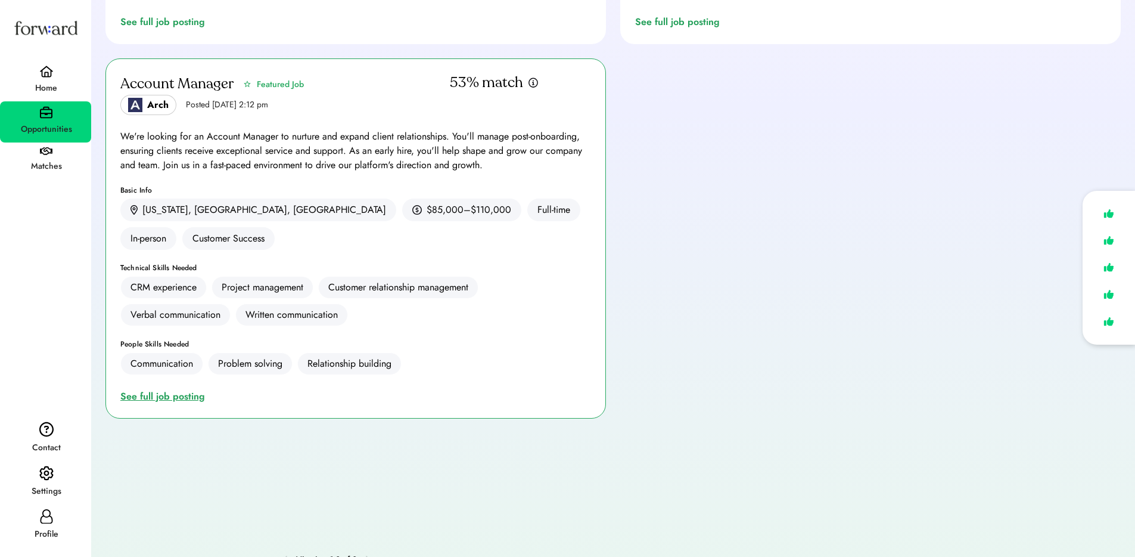
click at [162, 389] on div "See full job posting" at bounding box center [164, 396] width 89 height 14
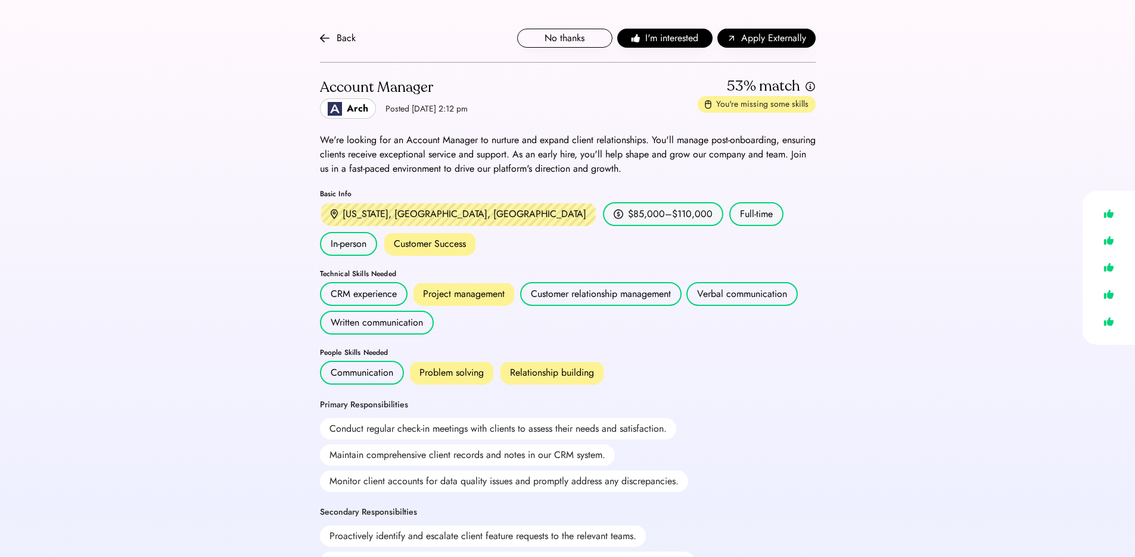
click at [237, 167] on div "Back No thanks I'm interested Apply Externally Account Manager Arch Posted Aug …" at bounding box center [567, 499] width 1135 height 999
click at [663, 39] on span "I'm interested" at bounding box center [671, 38] width 53 height 14
